Goal: Information Seeking & Learning: Learn about a topic

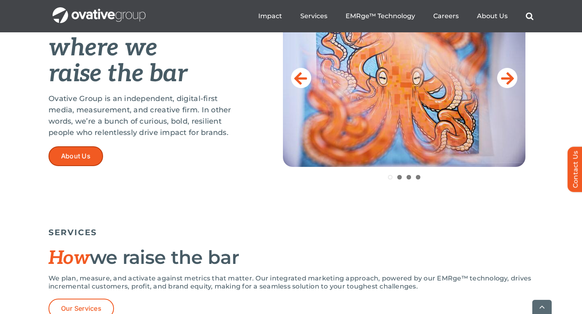
click at [96, 157] on link "About Us" at bounding box center [76, 156] width 55 height 20
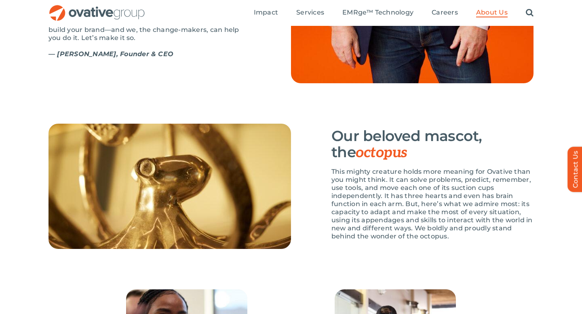
scroll to position [1106, 0]
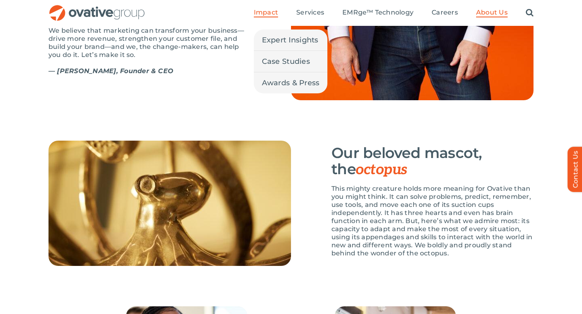
click at [275, 17] on link "Impact" at bounding box center [266, 12] width 24 height 9
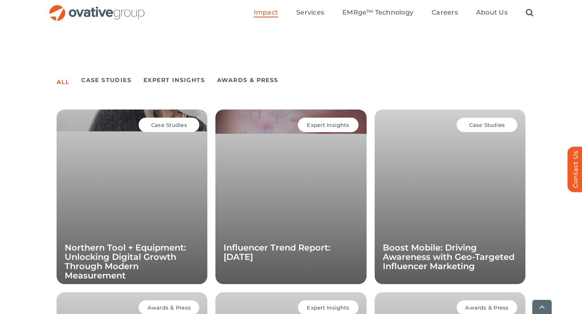
scroll to position [535, 0]
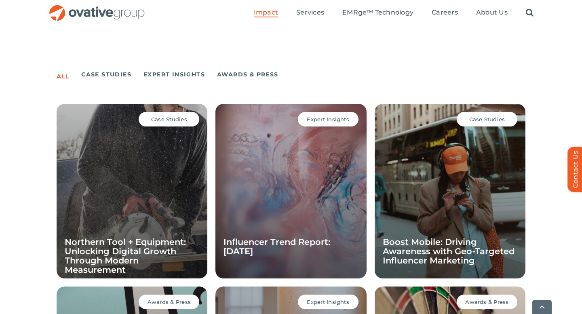
click at [414, 212] on div "Case Studies Boost Mobile: Driving Awareness with Geo-Targeted Influencer Marke…" at bounding box center [450, 191] width 151 height 175
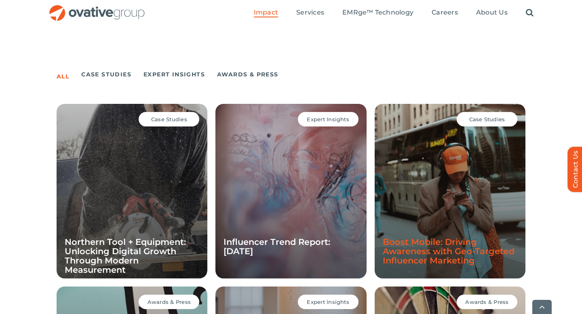
click at [465, 246] on link "Boost Mobile: Driving Awareness with Geo-Targeted Influencer Marketing" at bounding box center [449, 251] width 132 height 29
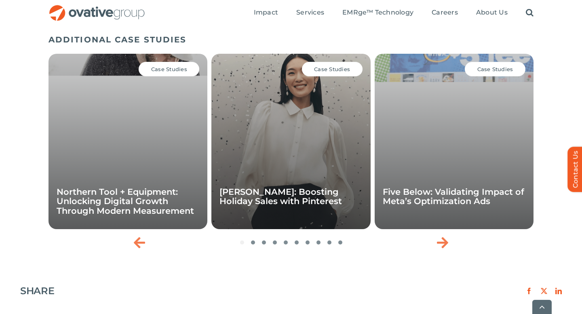
scroll to position [1343, 0]
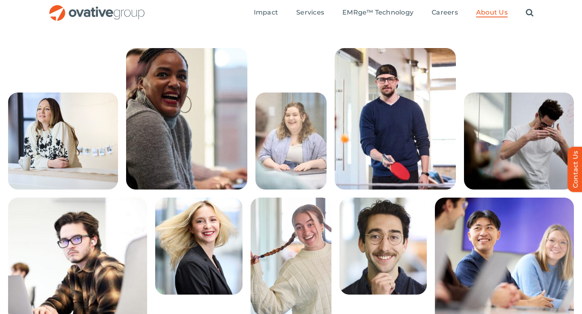
scroll to position [1220, 0]
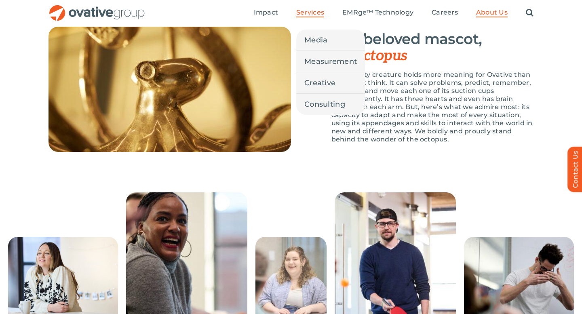
click at [319, 13] on span "Services" at bounding box center [310, 12] width 28 height 8
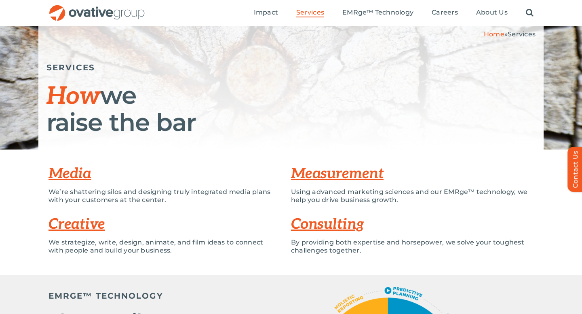
scroll to position [29, 0]
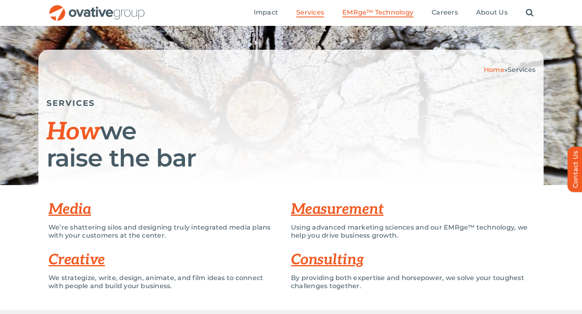
click at [389, 16] on span "EMRge™ Technology" at bounding box center [378, 12] width 71 height 8
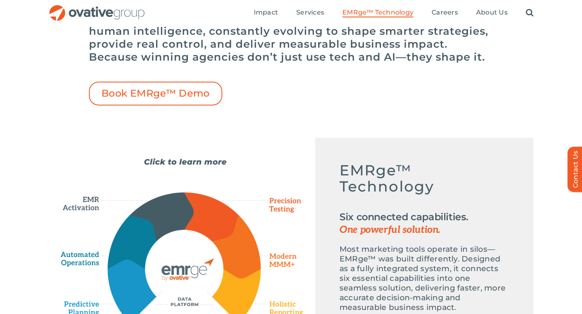
scroll to position [86, 0]
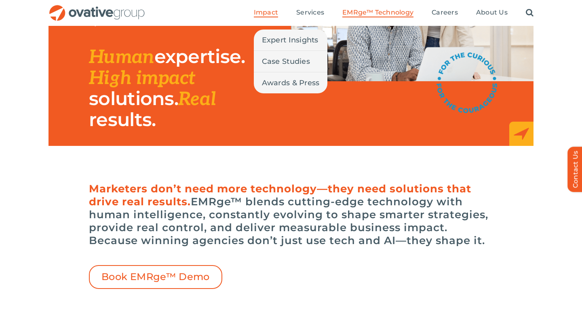
click at [262, 17] on li "Impact Expert Insights Case Studies Awards & Press" at bounding box center [266, 12] width 24 height 9
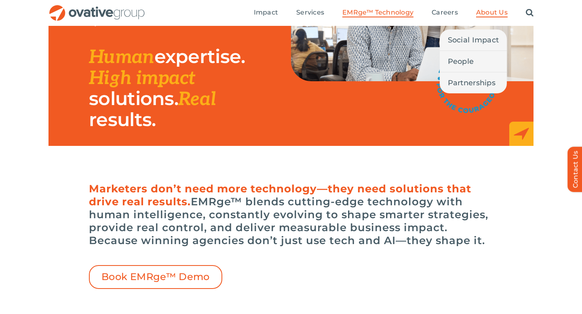
click at [503, 11] on span "About Us" at bounding box center [492, 12] width 32 height 8
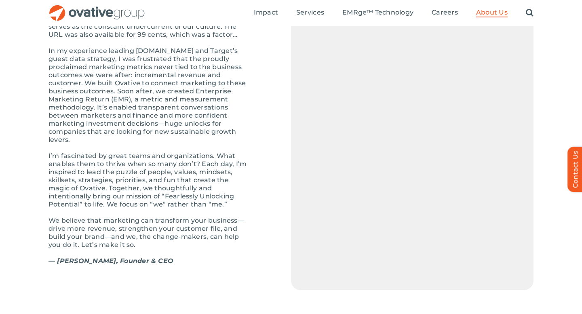
scroll to position [915, 0]
